Goal: Complete application form

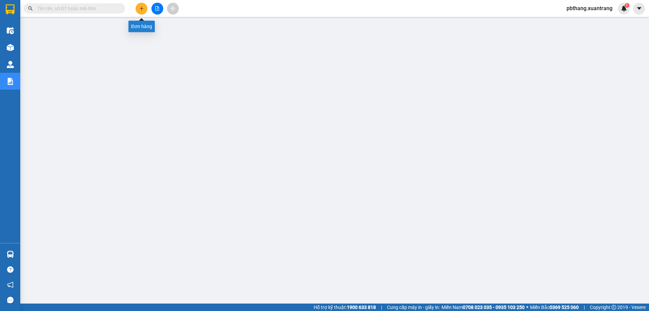
click at [144, 7] on button at bounding box center [142, 9] width 12 height 12
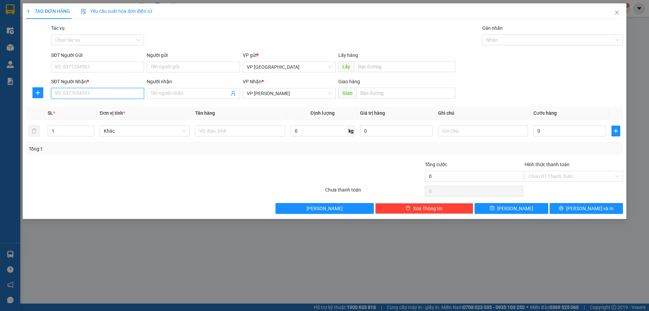
click at [87, 89] on input "SĐT Người Nhận *" at bounding box center [97, 93] width 93 height 11
click at [81, 105] on div "0916585235 - anh an 70" at bounding box center [97, 106] width 85 height 7
type input "0916585235"
type input "anh an 70"
type input "0916585235"
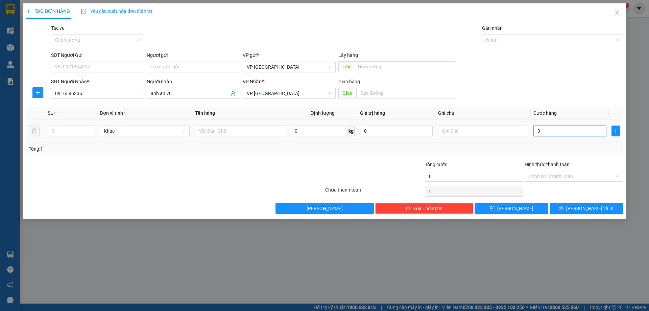
click at [546, 131] on input "0" at bounding box center [569, 130] width 73 height 11
type input "5"
type input "50"
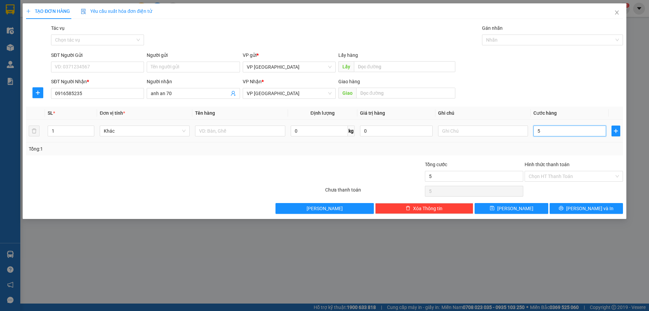
type input "50"
type input "50.000"
click at [582, 177] on input "Hình thức thanh toán" at bounding box center [571, 176] width 85 height 10
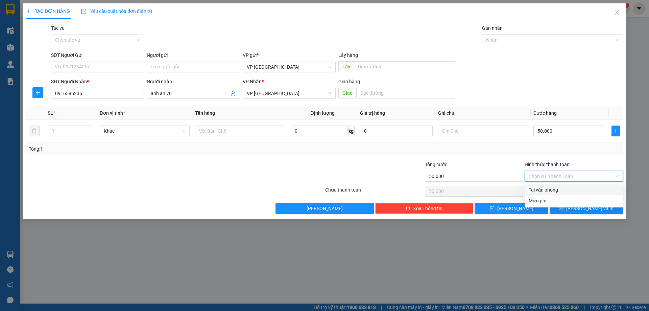
click at [540, 191] on div "Tại văn phòng" at bounding box center [574, 189] width 90 height 7
type input "0"
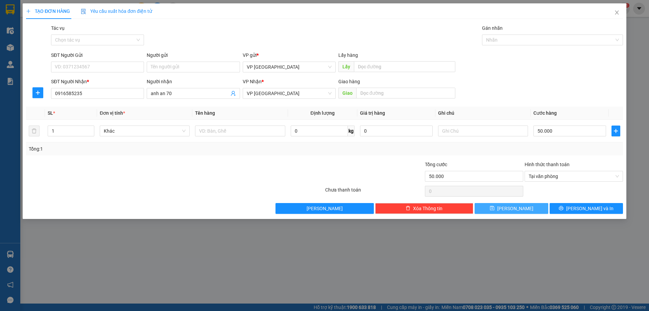
click at [533, 211] on button "[PERSON_NAME]" at bounding box center [510, 208] width 73 height 11
type input "0"
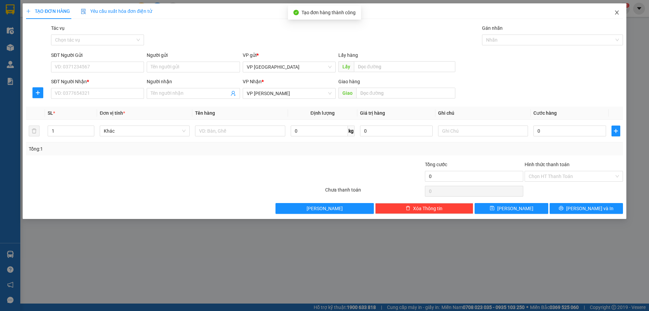
click at [617, 11] on icon "close" at bounding box center [616, 12] width 5 height 5
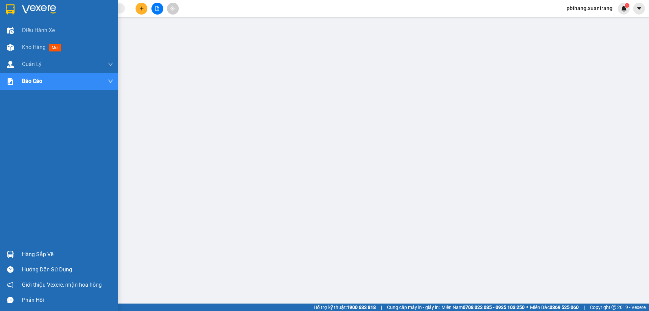
click at [21, 46] on div "Kho hàng mới" at bounding box center [59, 47] width 118 height 17
click at [23, 47] on span "Kho hàng" at bounding box center [34, 47] width 24 height 6
